Goal: Task Accomplishment & Management: Use online tool/utility

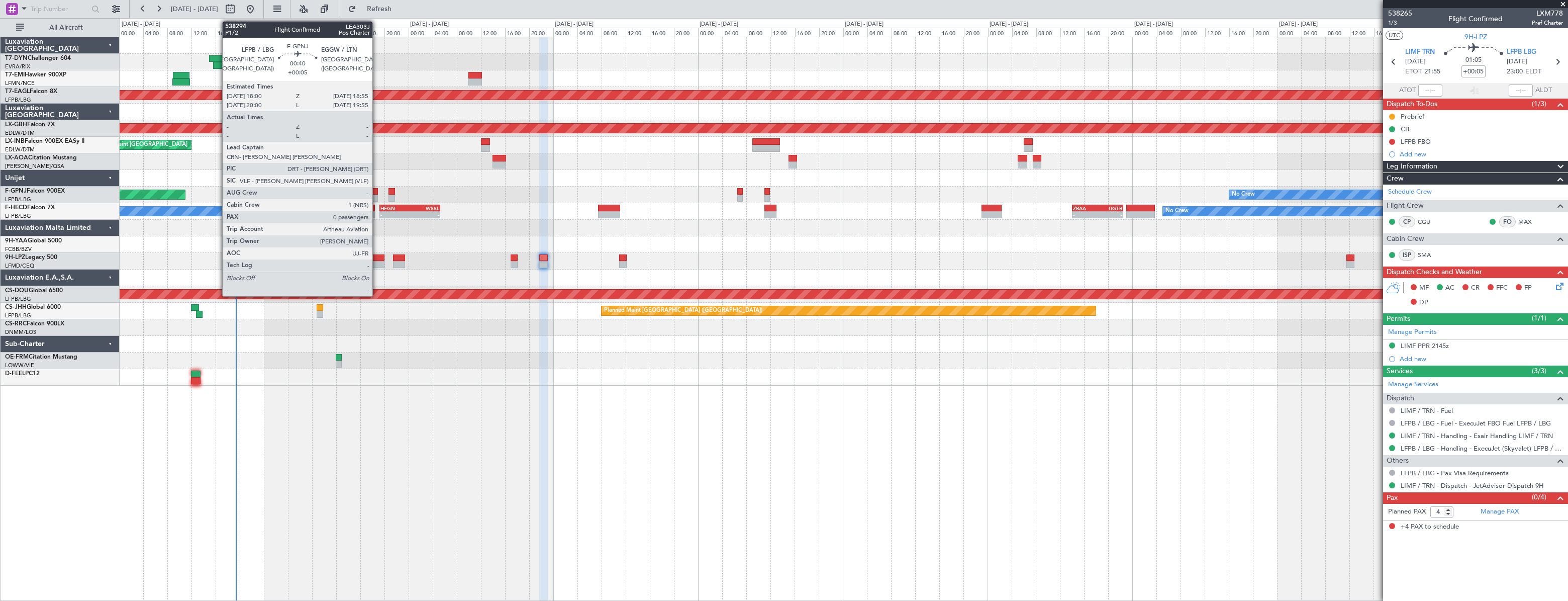
click at [377, 192] on div at bounding box center [375, 192] width 6 height 7
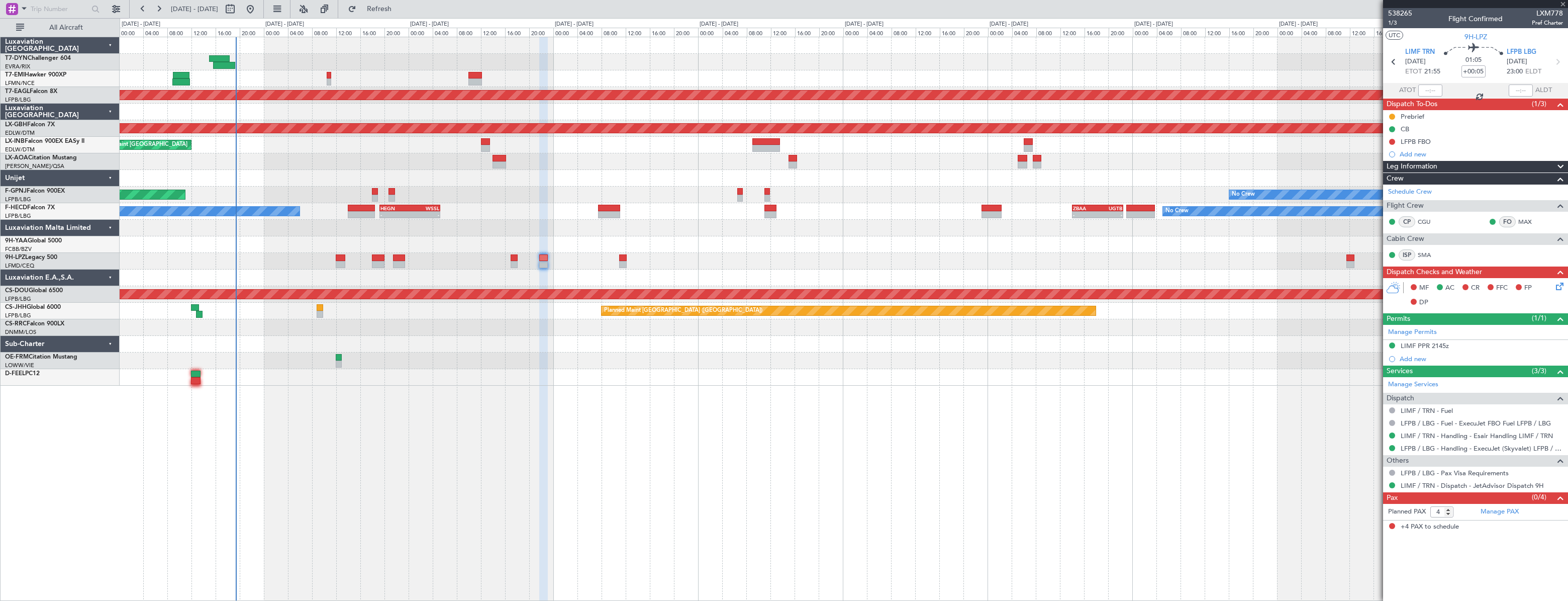
click at [373, 191] on div at bounding box center [375, 192] width 6 height 7
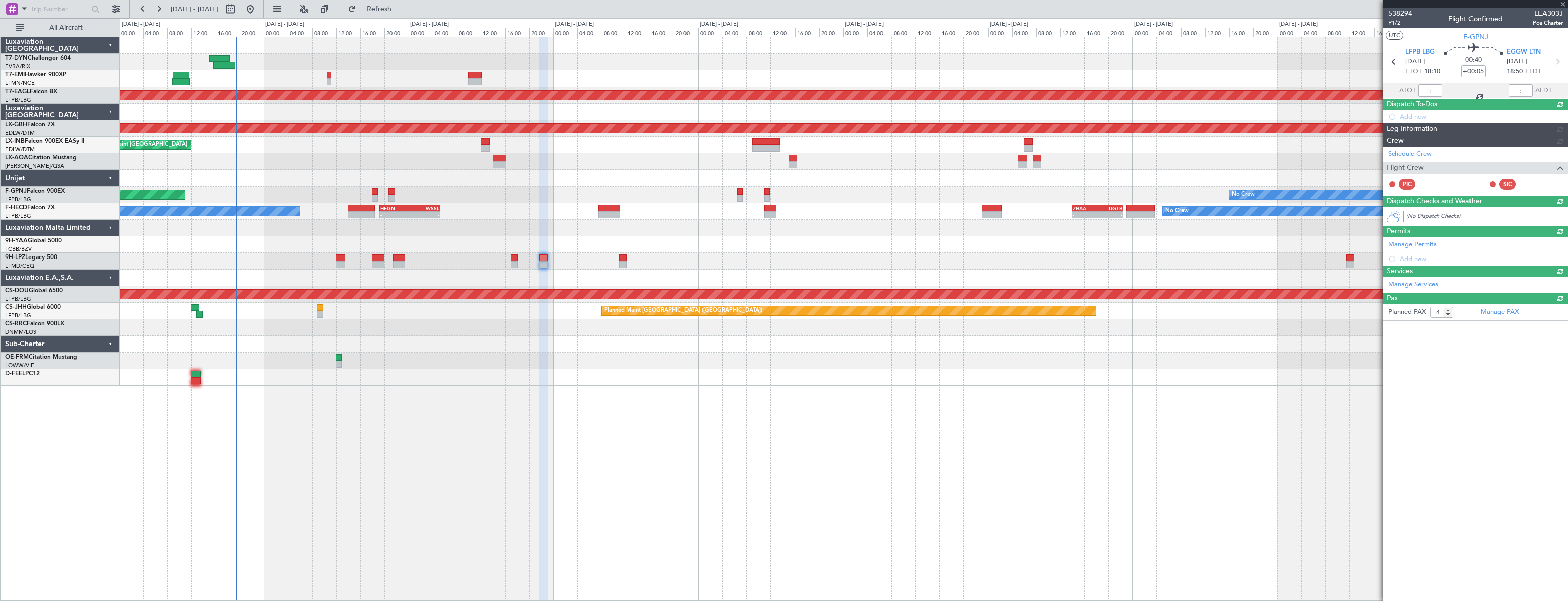
type input "0"
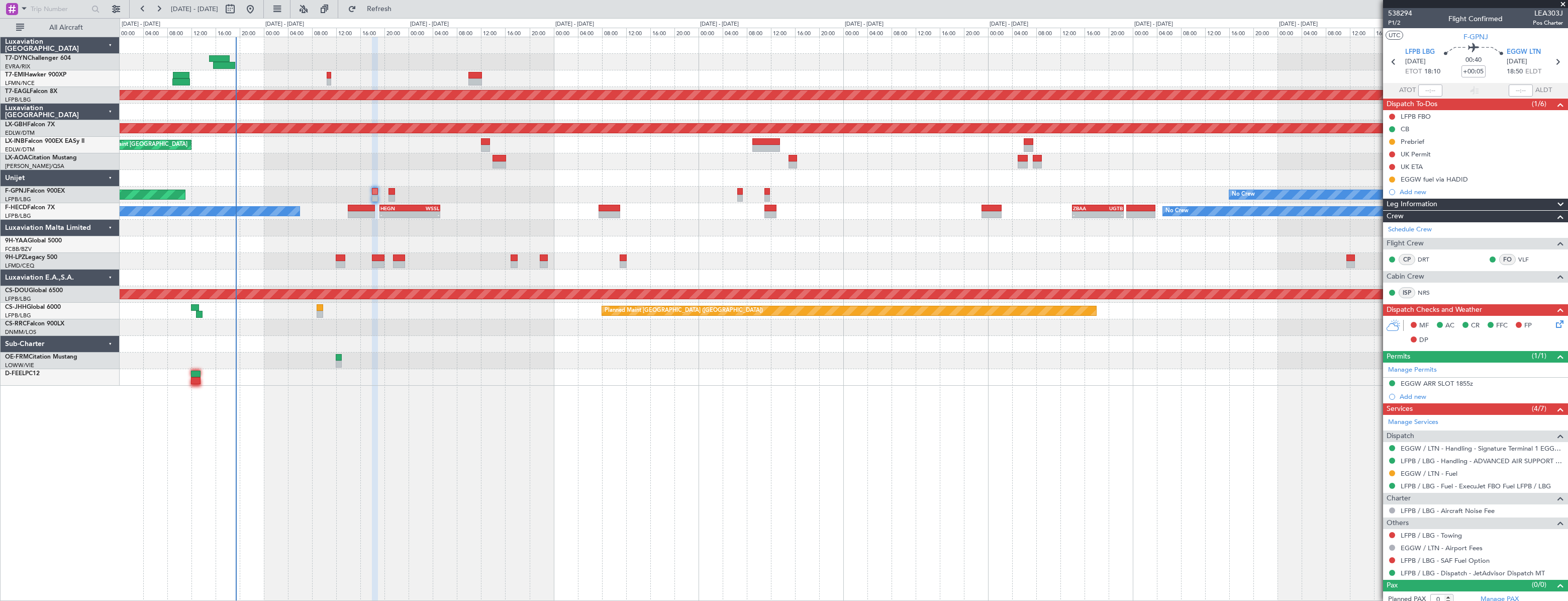
scroll to position [6, 0]
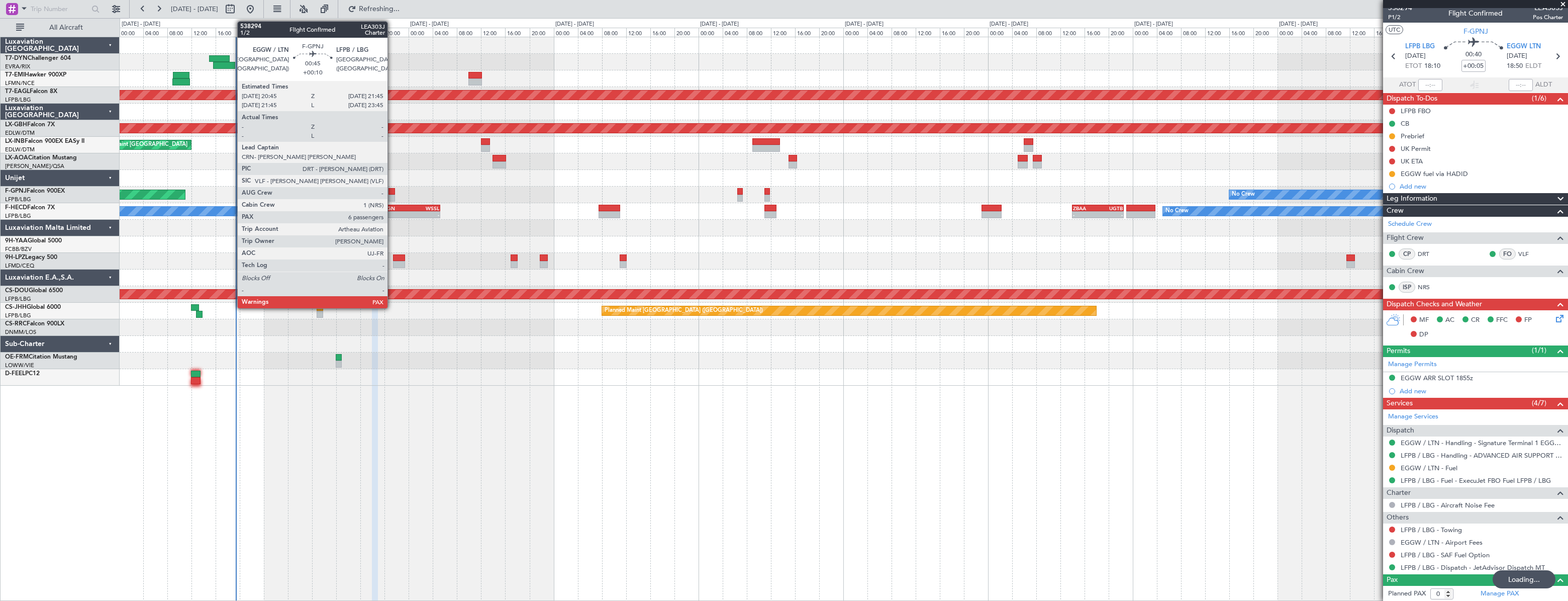
click at [392, 190] on div at bounding box center [392, 192] width 6 height 7
type input "+00:10"
type input "7"
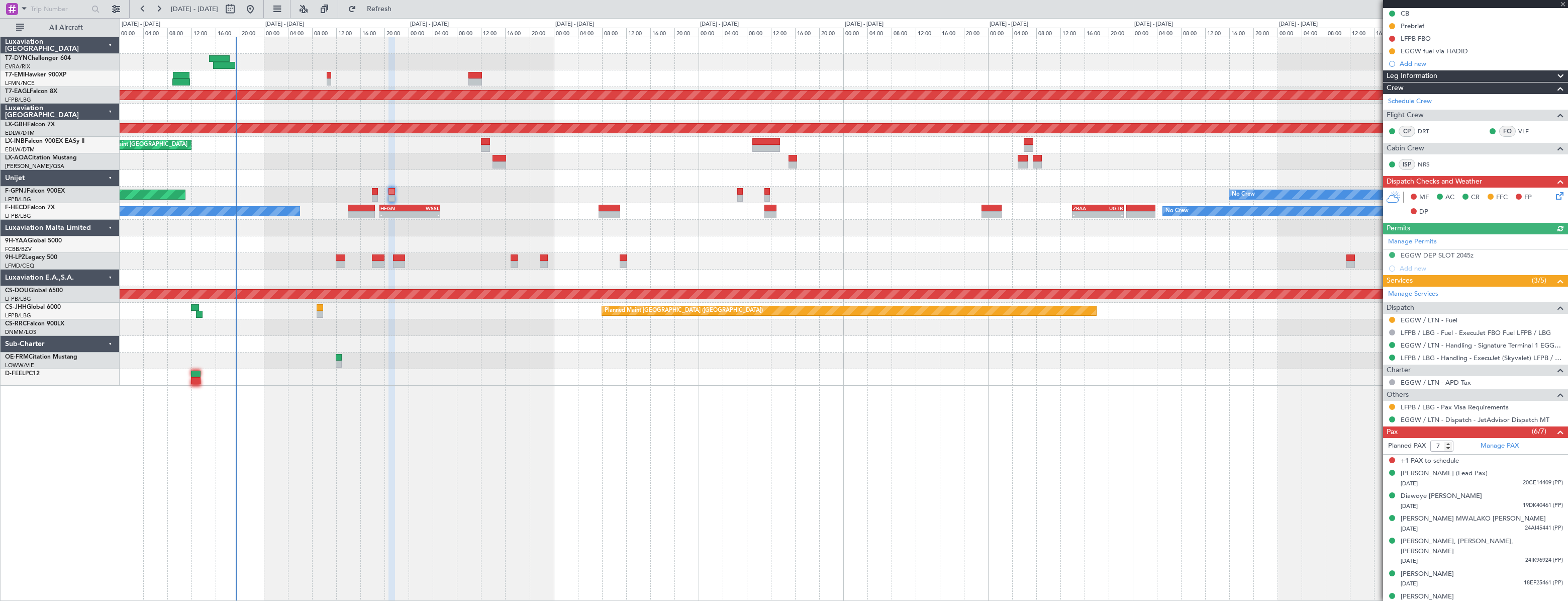
scroll to position [116, 0]
click at [1472, 481] on div "[DATE] 20CE14409 (PP)" at bounding box center [1482, 483] width 163 height 10
click at [1473, 518] on div "Diawoye [PERSON_NAME] [DATE] 19DK40461 (PP)" at bounding box center [1482, 525] width 163 height 20
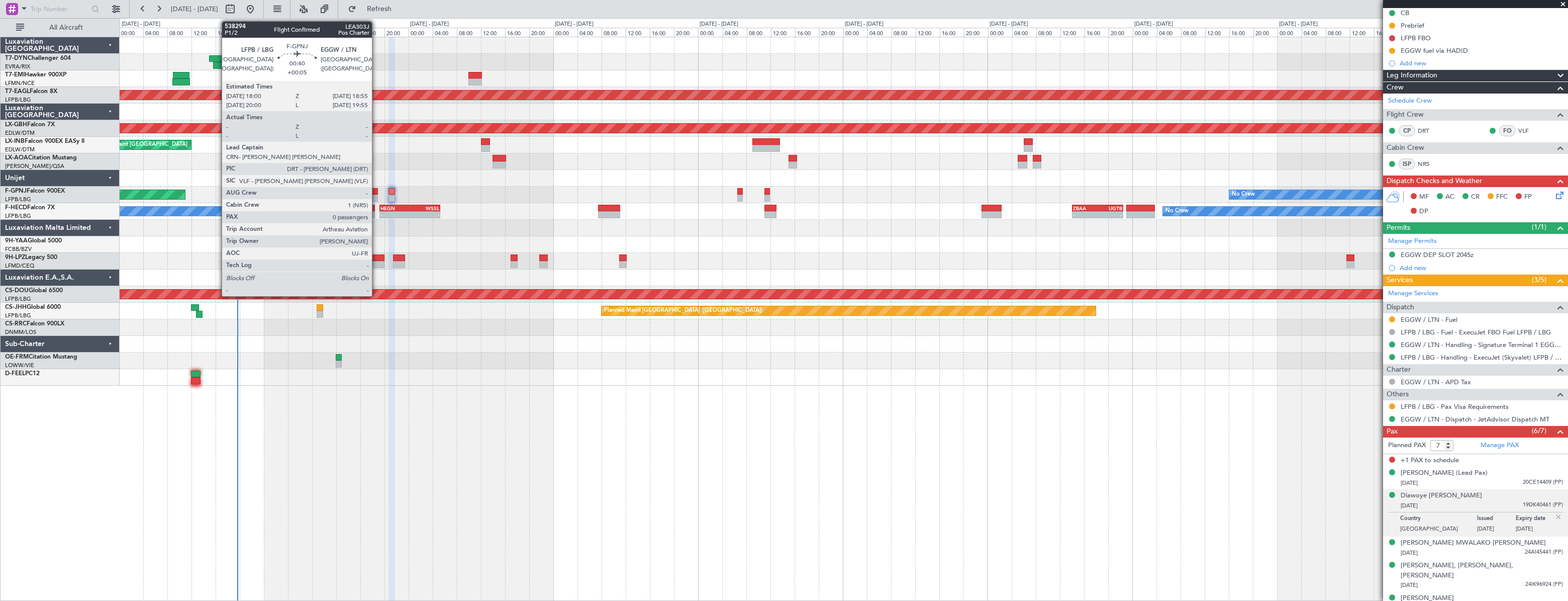
click at [376, 190] on div at bounding box center [375, 192] width 6 height 7
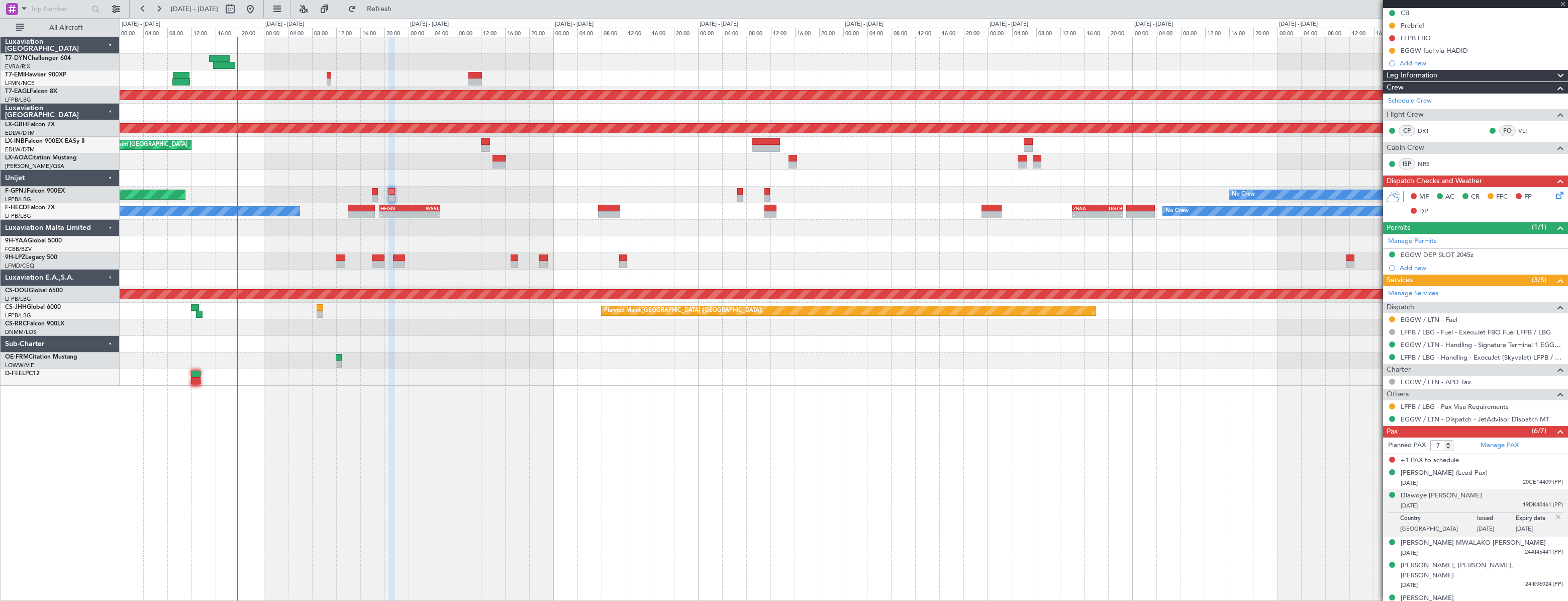
type input "+00:05"
type input "0"
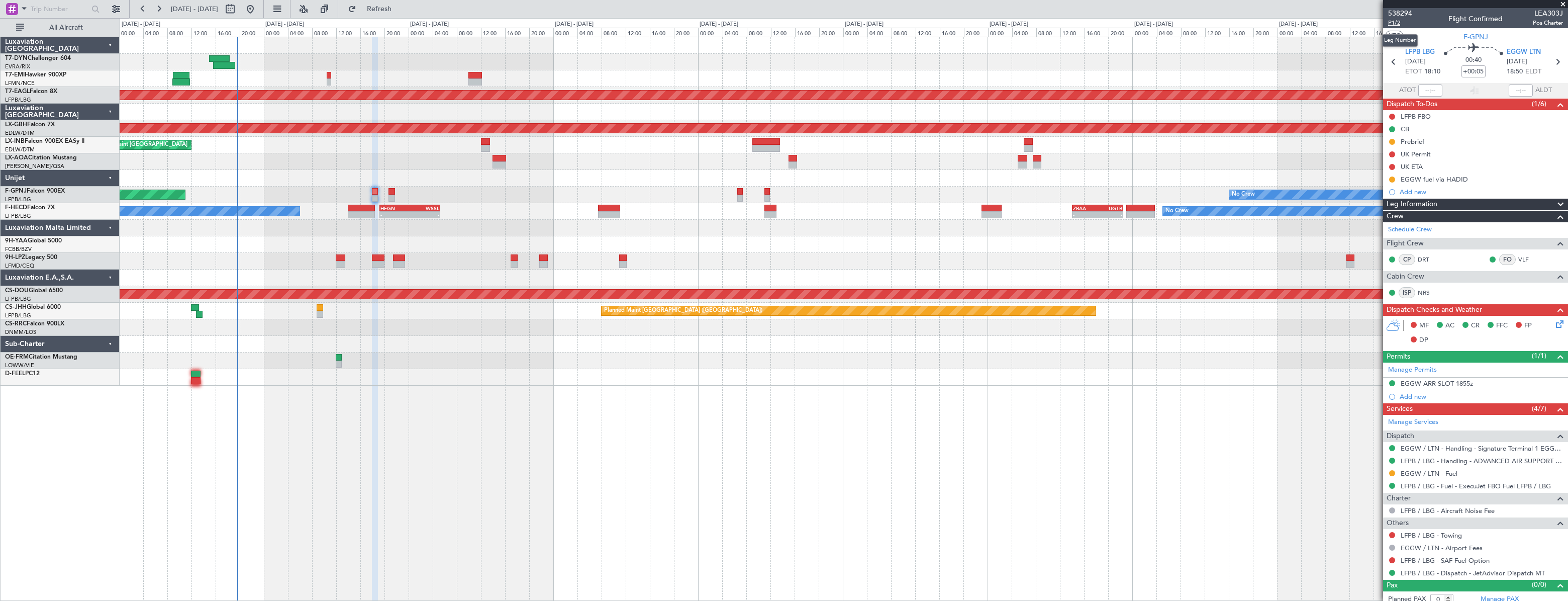
click at [1390, 21] on span "P1/2" at bounding box center [1400, 22] width 24 height 8
click at [1427, 459] on link "LFPB / LBG - Handling - ADVANCED AIR SUPPORT LFPB" at bounding box center [1482, 461] width 163 height 8
click at [1425, 448] on link "EGGW / LTN - Handling - Signature Terminal 1 EGGW / LTN" at bounding box center [1482, 448] width 163 height 8
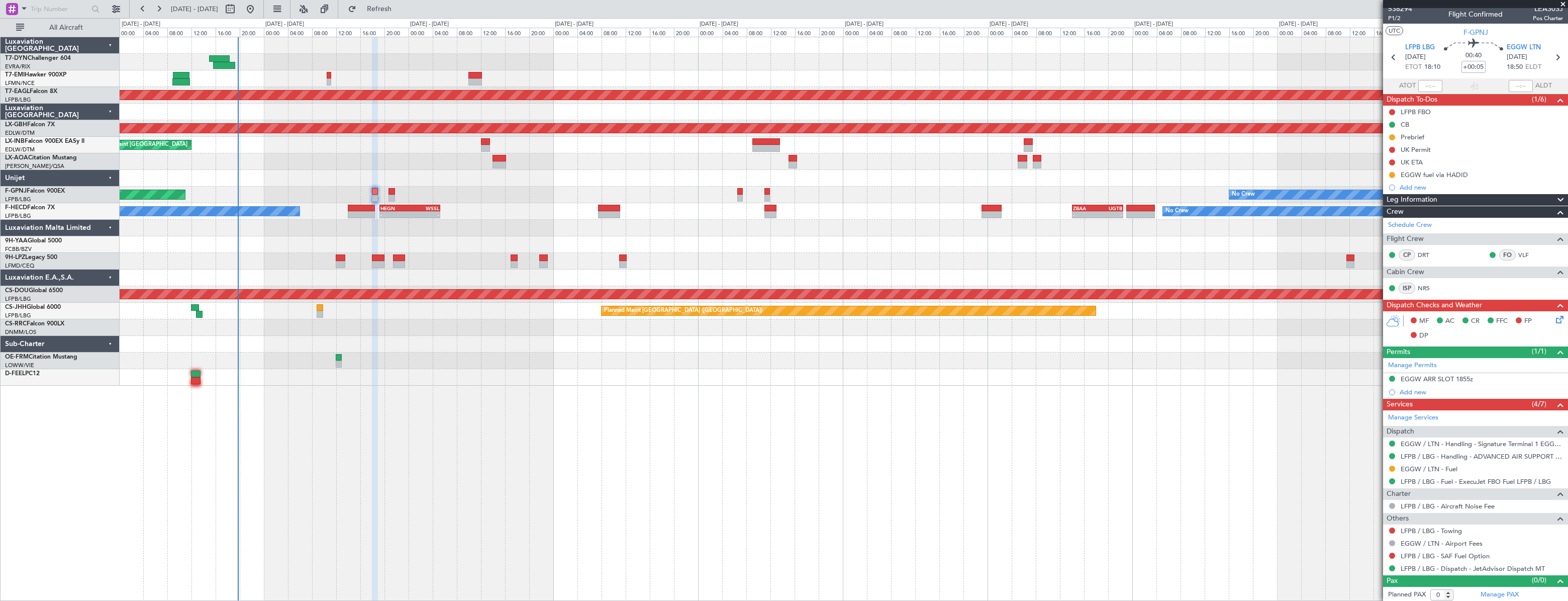
scroll to position [6, 0]
click at [1554, 320] on icon at bounding box center [1558, 317] width 8 height 8
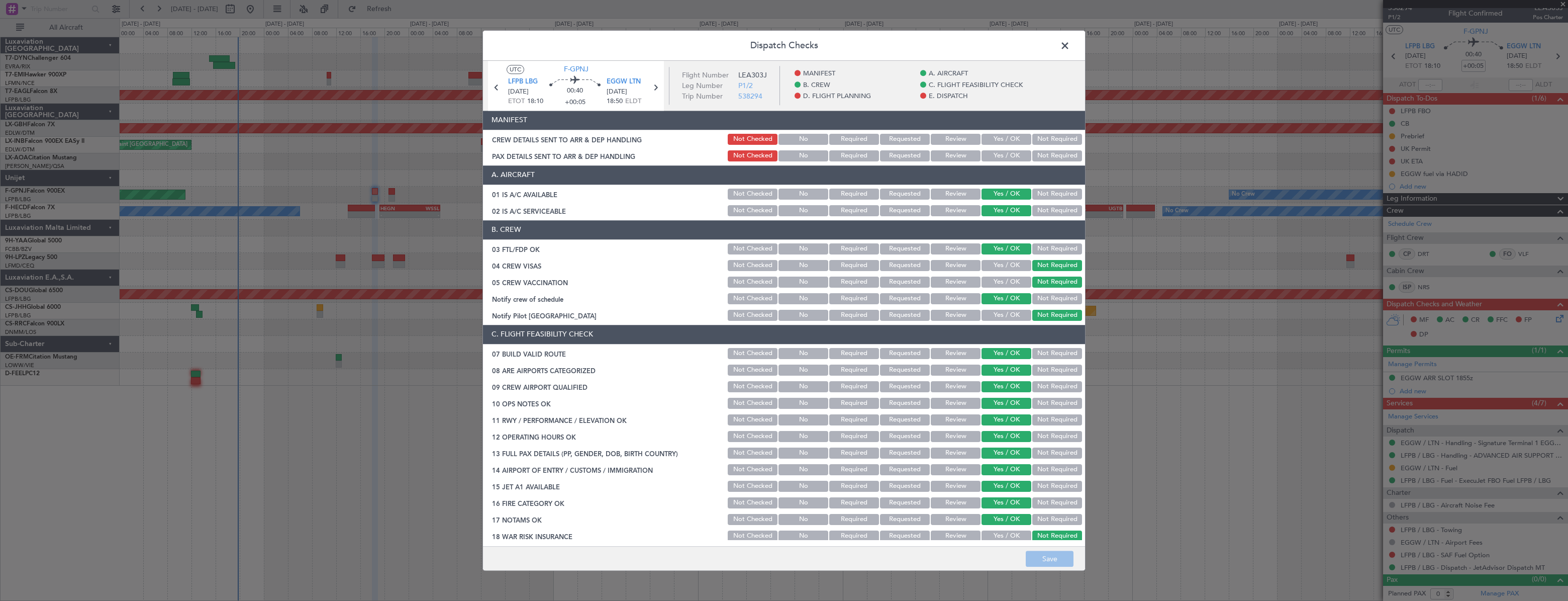
click at [1008, 136] on button "Yes / OK" at bounding box center [1006, 139] width 50 height 11
click at [1005, 154] on button "Yes / OK" at bounding box center [1006, 156] width 50 height 11
click at [1059, 556] on button "Save" at bounding box center [1049, 558] width 48 height 16
click at [1070, 45] on span at bounding box center [1070, 48] width 0 height 20
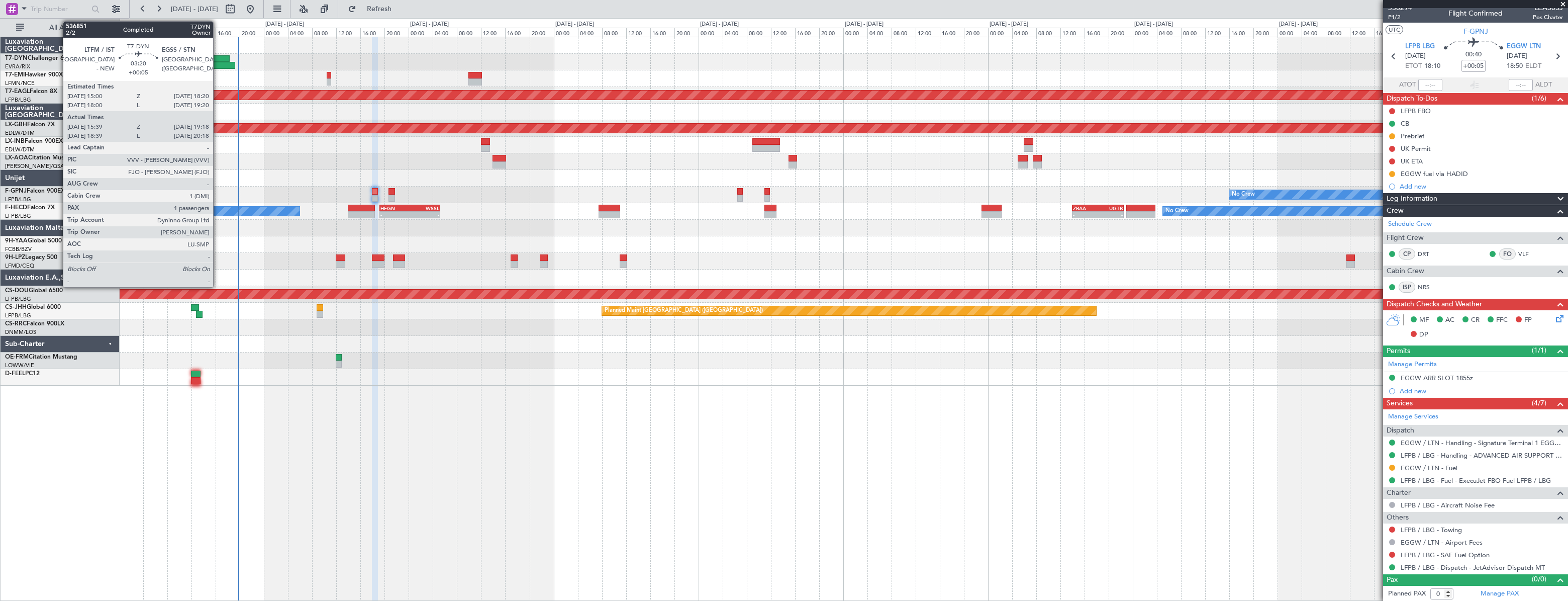
click at [218, 63] on div at bounding box center [224, 65] width 22 height 7
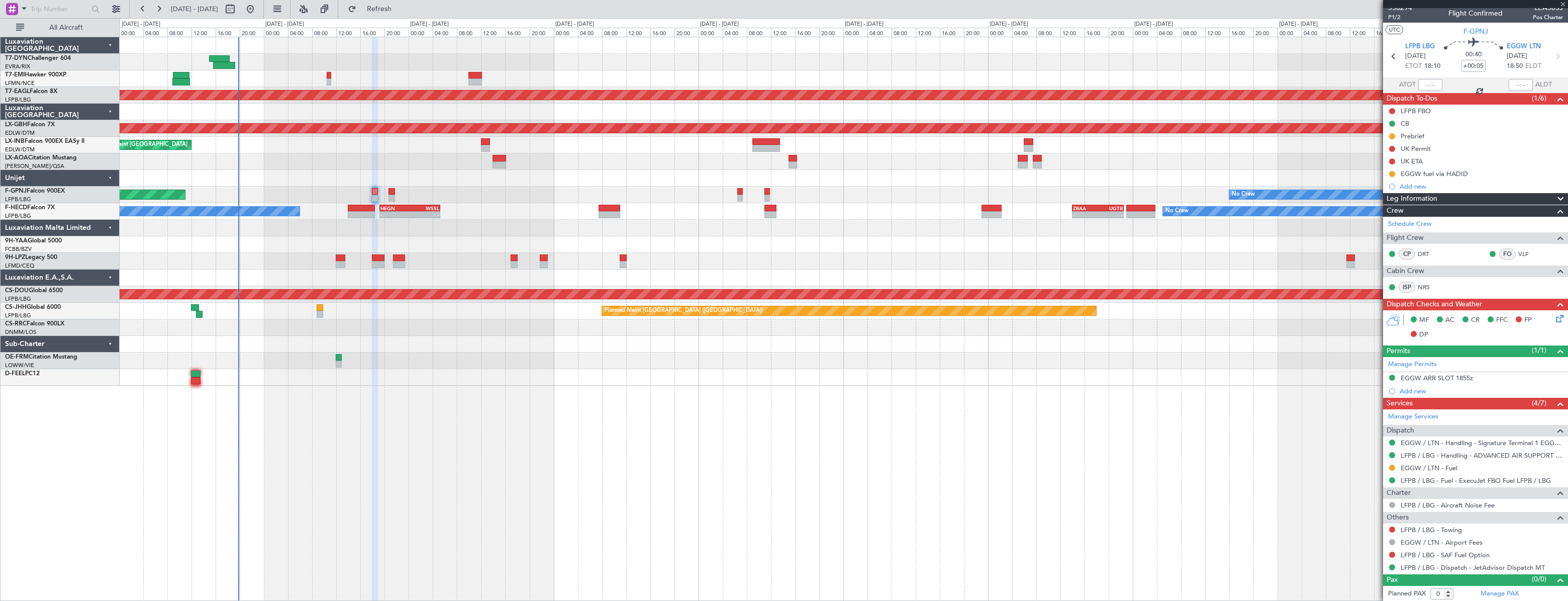
type input "15:39"
type input "19:18"
type input "1"
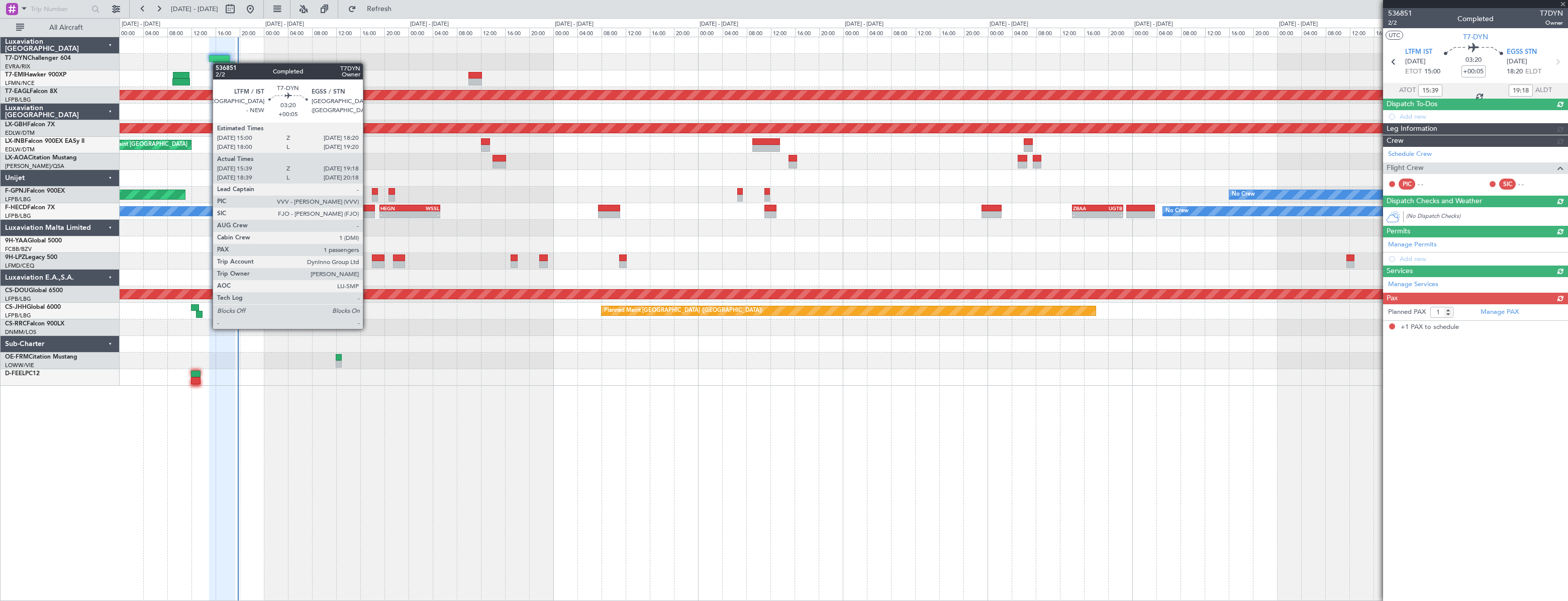
scroll to position [0, 0]
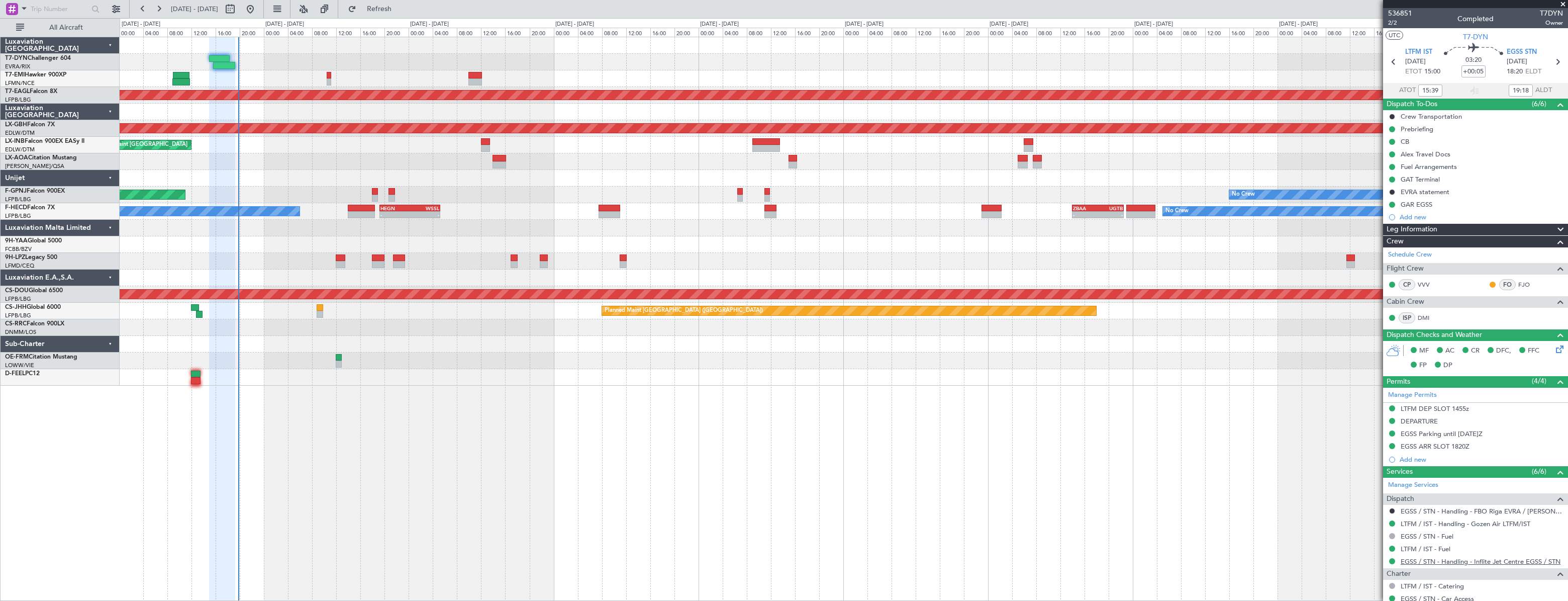
click at [1470, 563] on link "EGSS / STN - Handling - Inflite Jet Centre EGSS / STN" at bounding box center [1480, 561] width 160 height 8
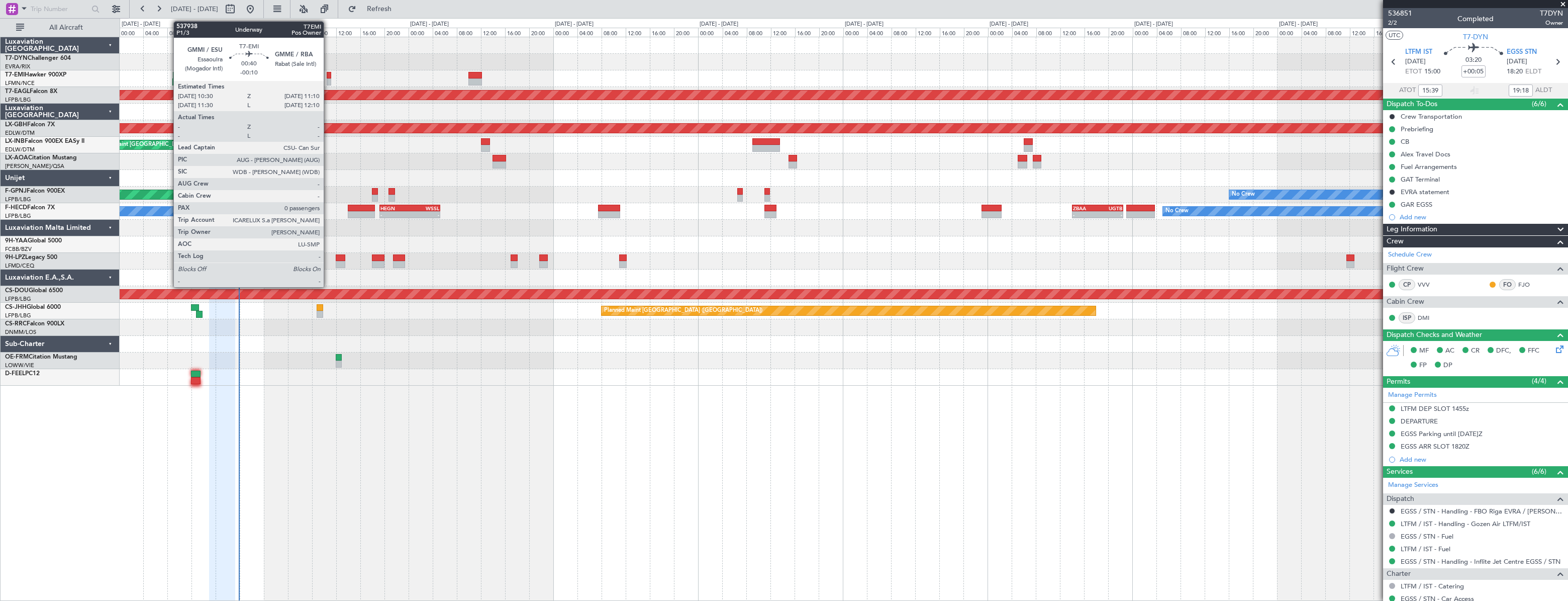
click at [328, 75] on div at bounding box center [328, 75] width 4 height 7
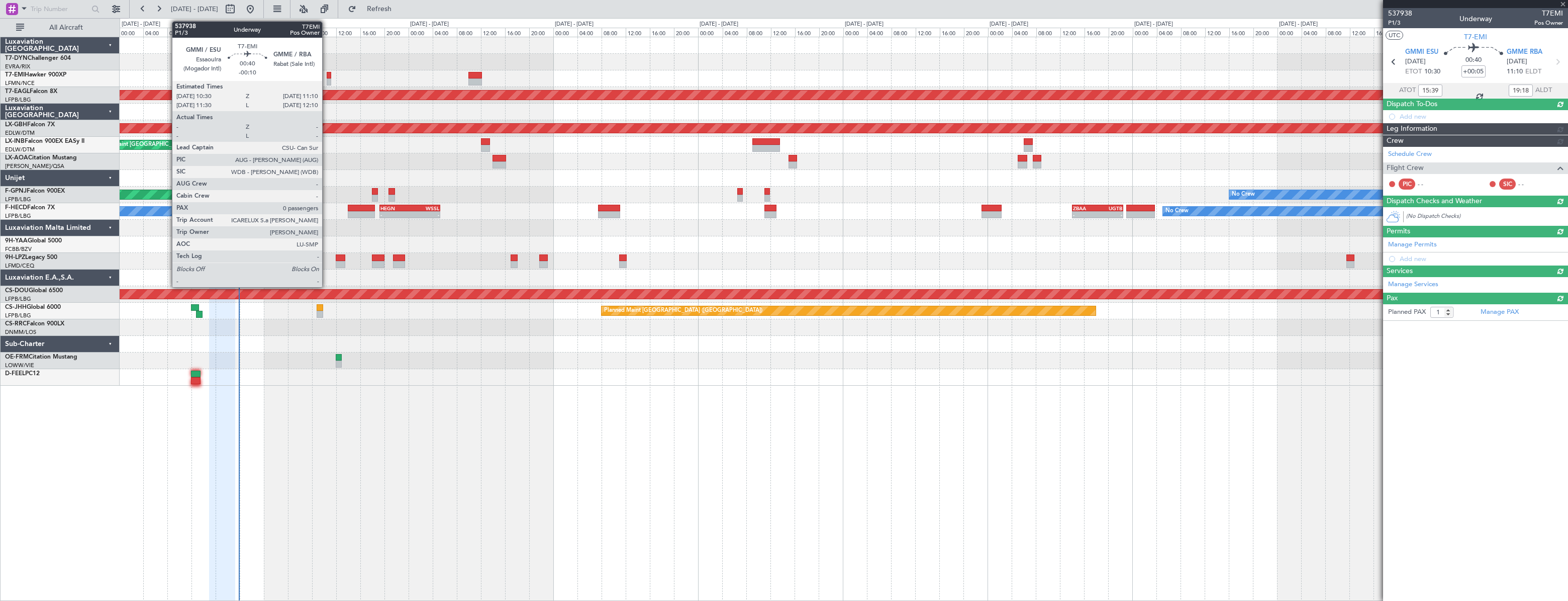
type input "-00:10"
type input "0"
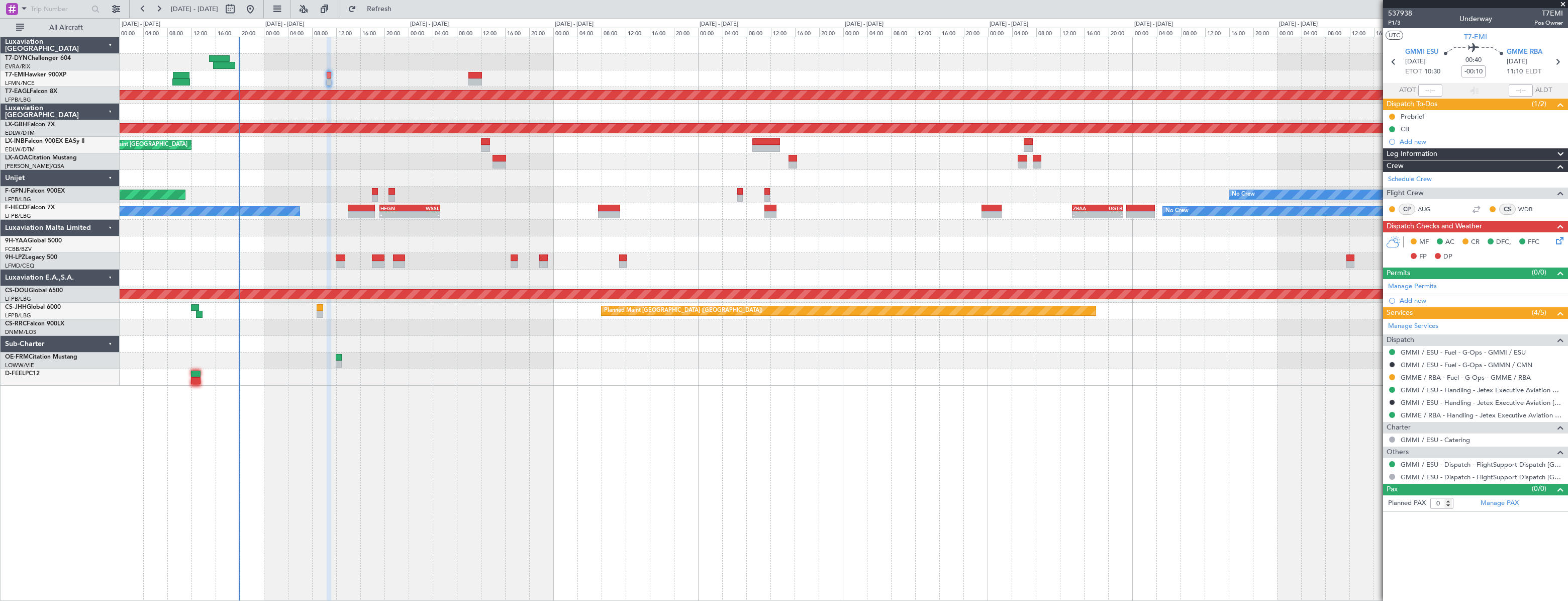
click at [1556, 242] on icon at bounding box center [1558, 239] width 8 height 8
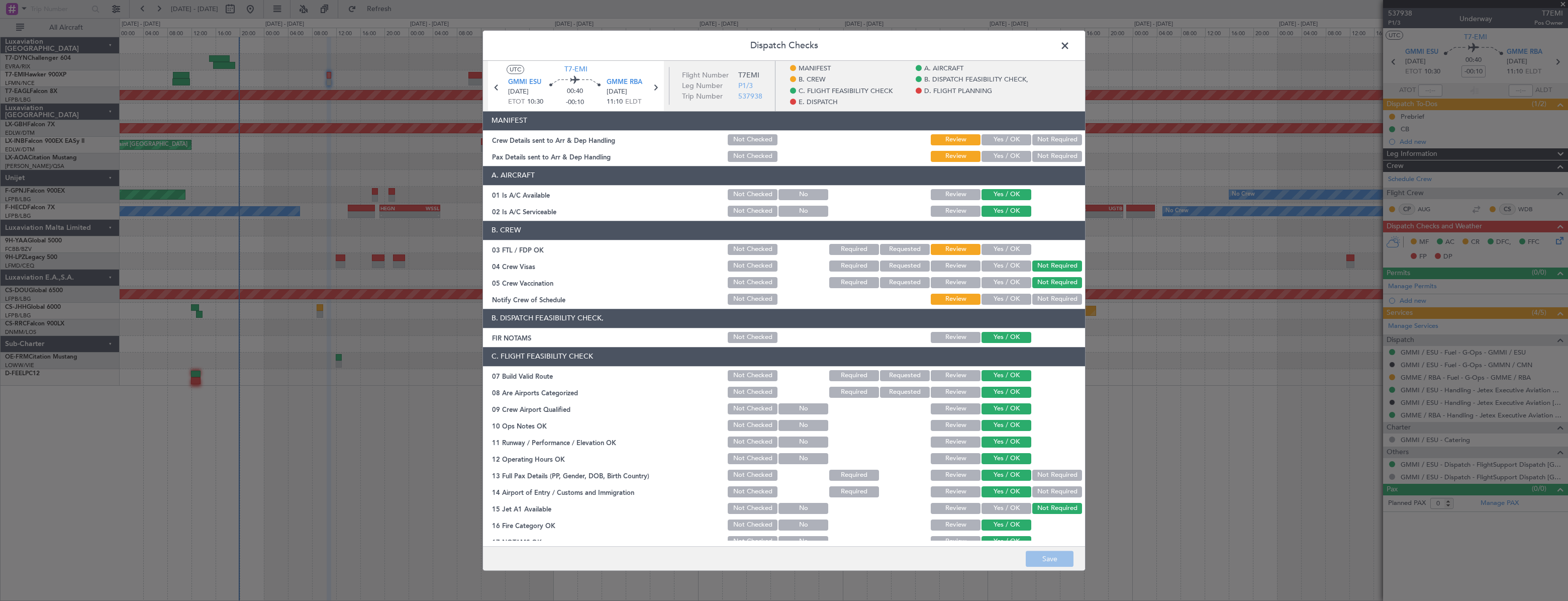
drag, startPoint x: 995, startPoint y: 152, endPoint x: 1003, endPoint y: 142, distance: 12.8
click at [996, 152] on button "Yes / OK" at bounding box center [1006, 156] width 50 height 11
click at [1003, 139] on button "Yes / OK" at bounding box center [1006, 140] width 50 height 11
click at [1030, 556] on button "Save" at bounding box center [1049, 558] width 48 height 16
click at [1070, 45] on span at bounding box center [1070, 48] width 0 height 20
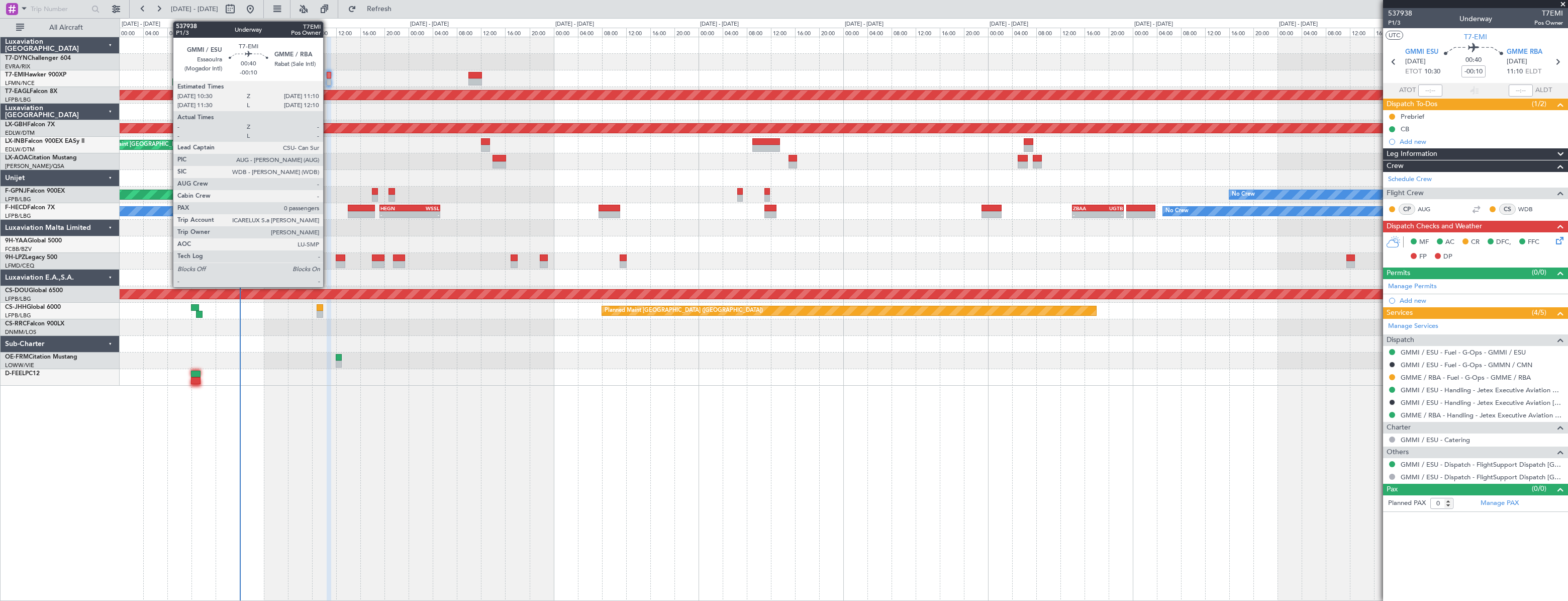
click at [328, 76] on div at bounding box center [328, 75] width 4 height 7
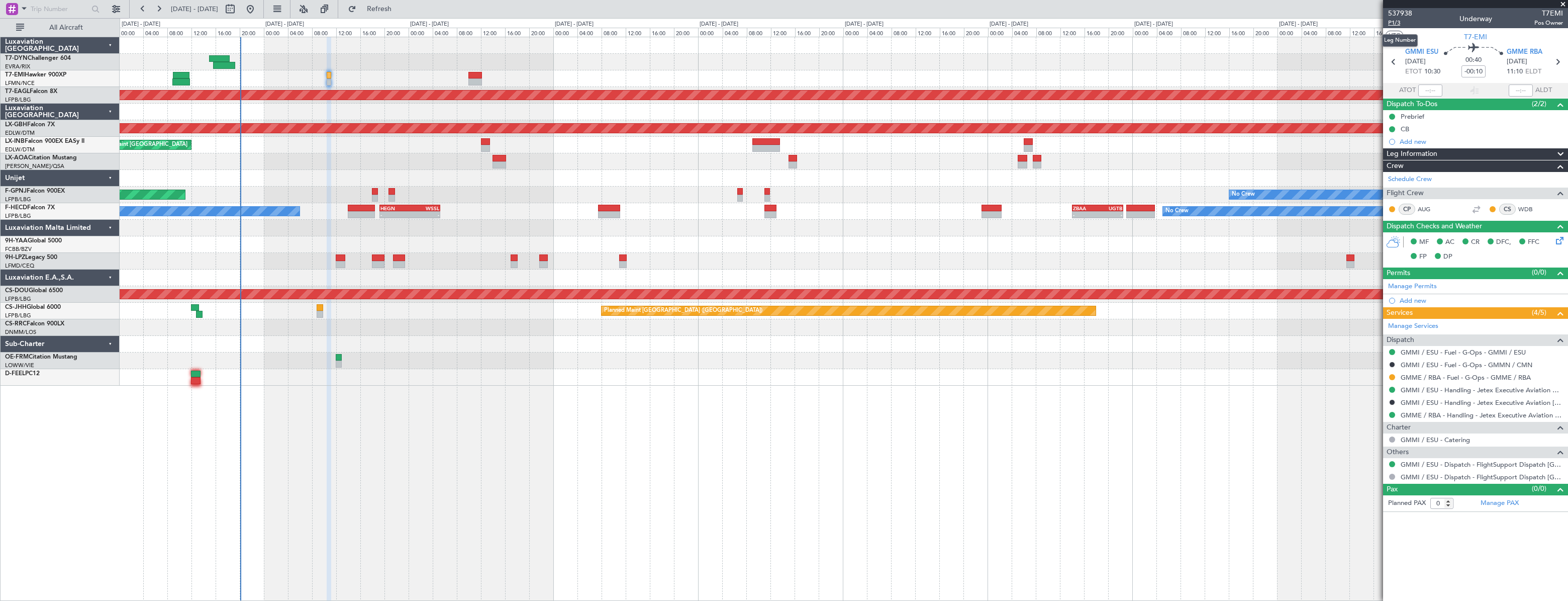
click at [1393, 23] on span "P1/3" at bounding box center [1400, 22] width 24 height 8
click at [1437, 391] on link "GMMI / ESU - Handling - Jetex Executive Aviation Morocco GMMI / ESU" at bounding box center [1482, 390] width 163 height 8
click at [1419, 413] on link "GMME / RBA - Handling - Jetex Executive Aviation [GEOGRAPHIC_DATA] GMME / RBA" at bounding box center [1482, 415] width 163 height 8
